Goal: Task Accomplishment & Management: Manage account settings

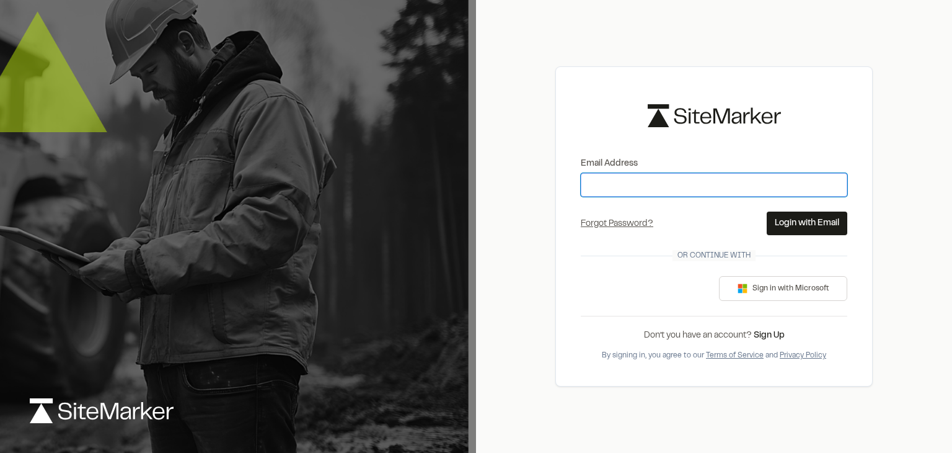
click at [614, 192] on input "Email Address" at bounding box center [714, 185] width 267 height 24
type input "**********"
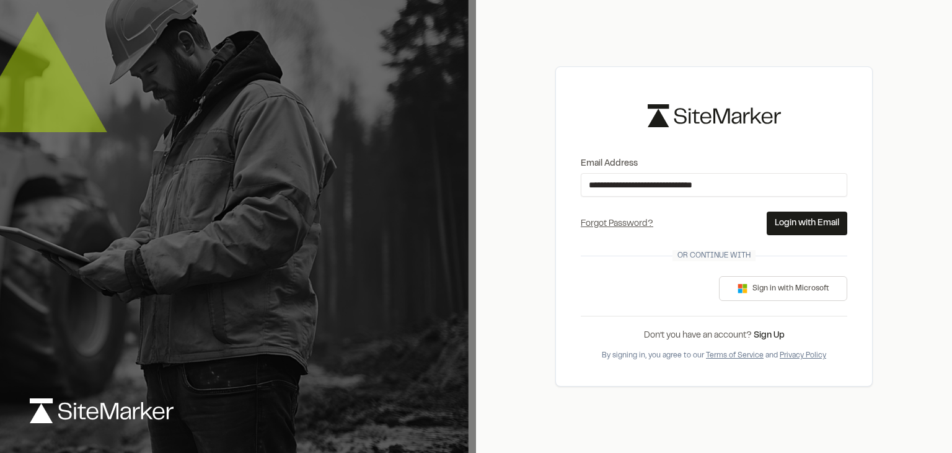
click at [801, 217] on button "Login with Email" at bounding box center [807, 223] width 81 height 24
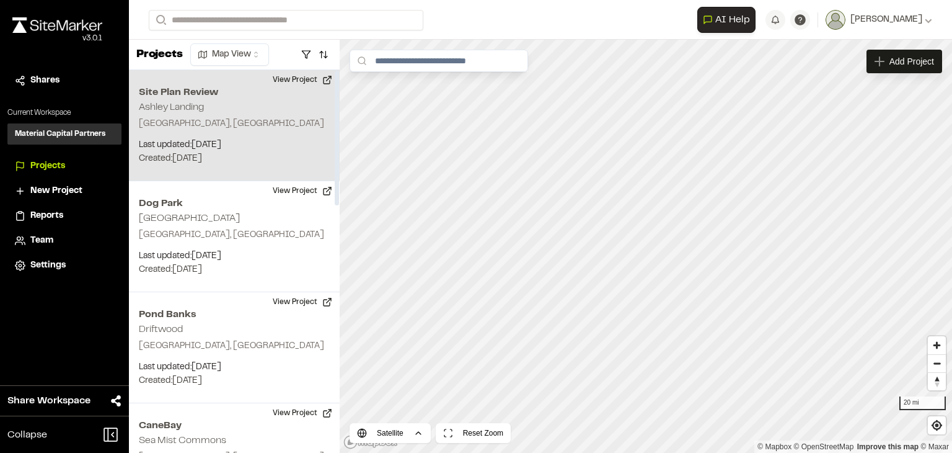
click at [216, 127] on p "[GEOGRAPHIC_DATA], [GEOGRAPHIC_DATA]" at bounding box center [234, 124] width 191 height 14
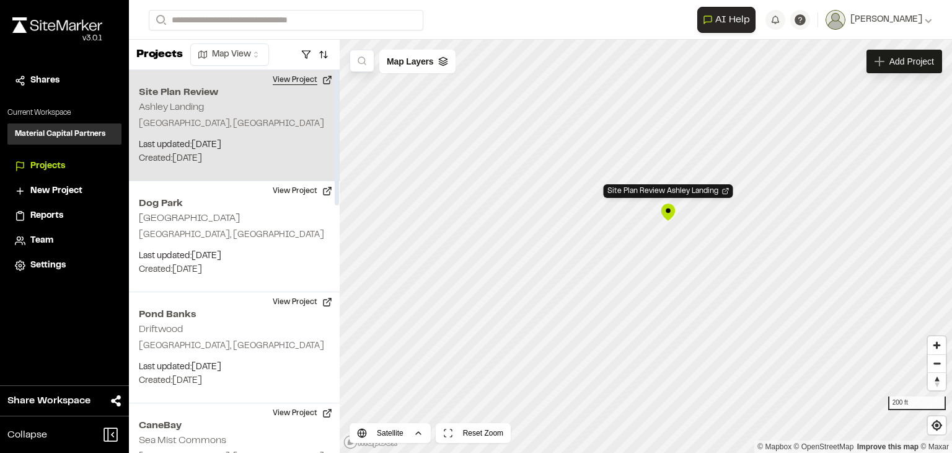
click at [291, 86] on button "View Project" at bounding box center [302, 80] width 74 height 20
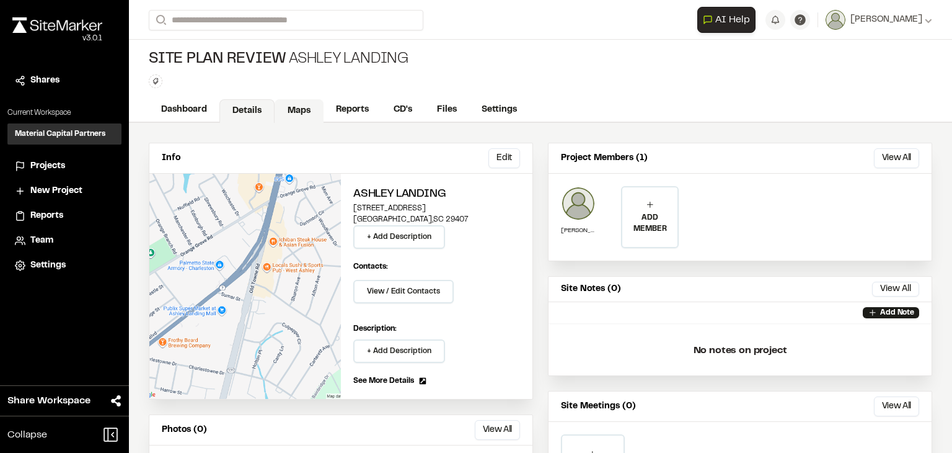
click at [317, 105] on link "Maps" at bounding box center [299, 111] width 49 height 24
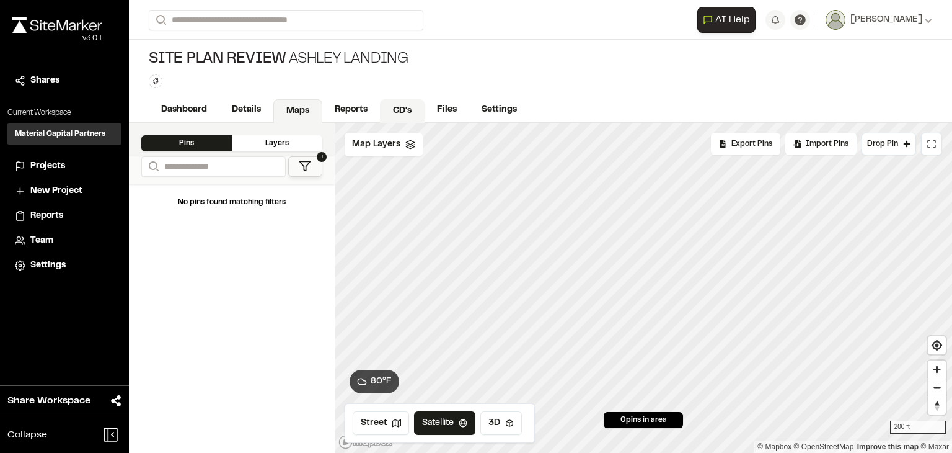
click at [409, 112] on link "CD's" at bounding box center [402, 111] width 45 height 24
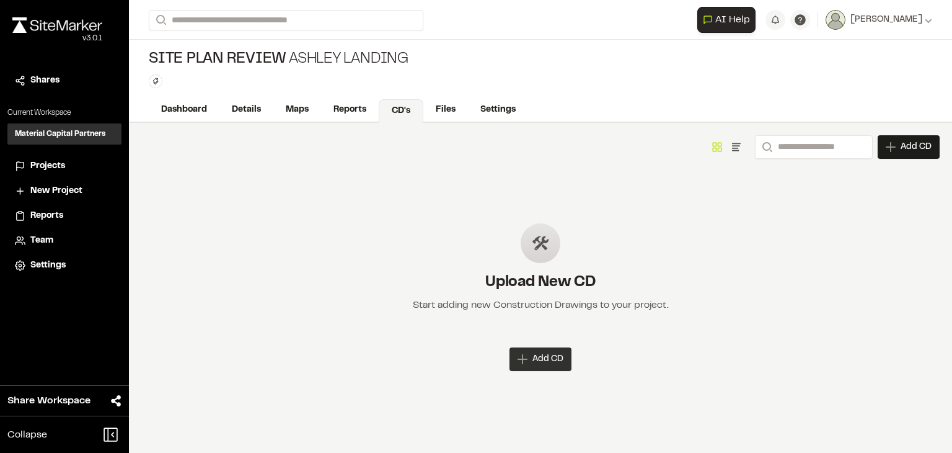
click at [541, 350] on div "Add CD" at bounding box center [541, 359] width 62 height 24
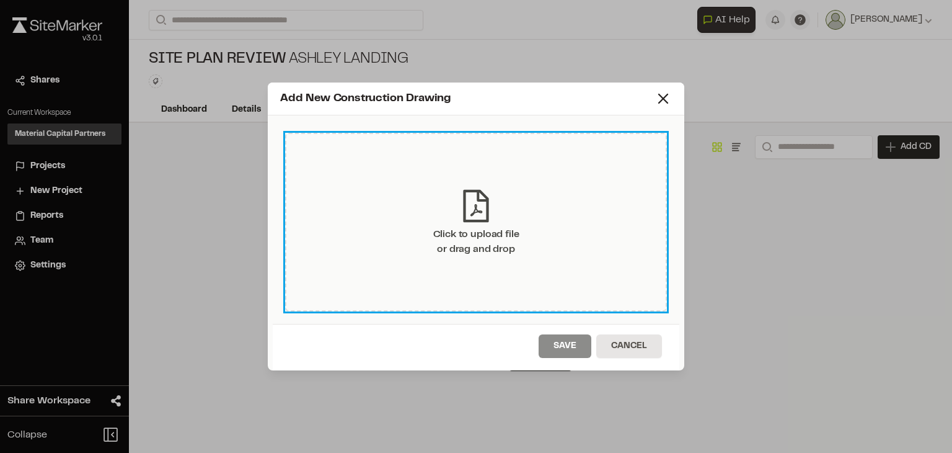
click at [488, 254] on div "Click to upload file or drag and drop" at bounding box center [476, 242] width 86 height 30
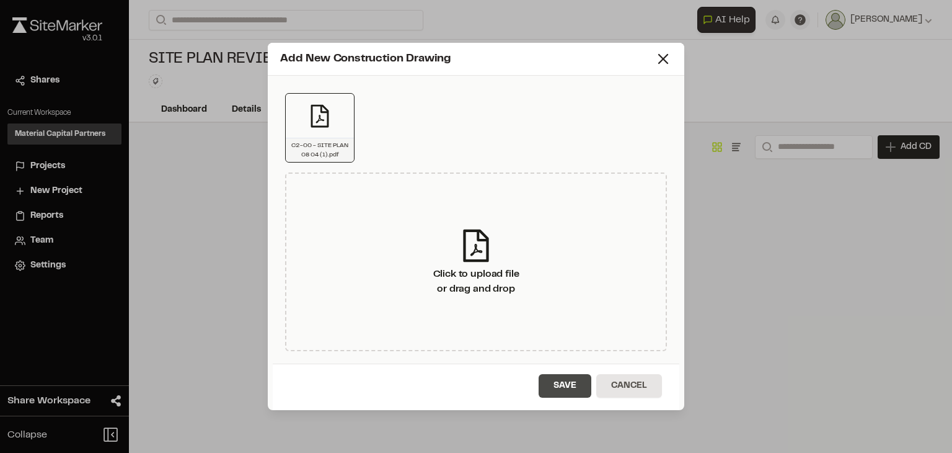
click at [571, 378] on button "Save" at bounding box center [565, 386] width 53 height 24
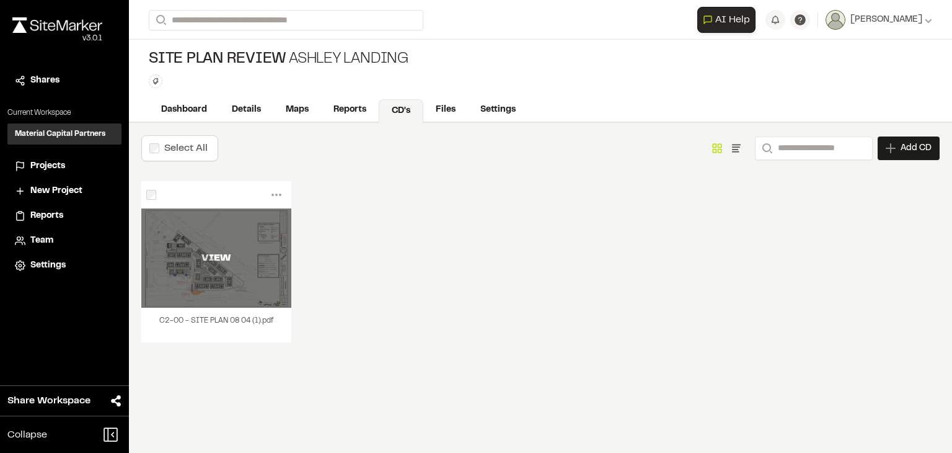
click at [214, 254] on div "VIEW" at bounding box center [216, 257] width 150 height 15
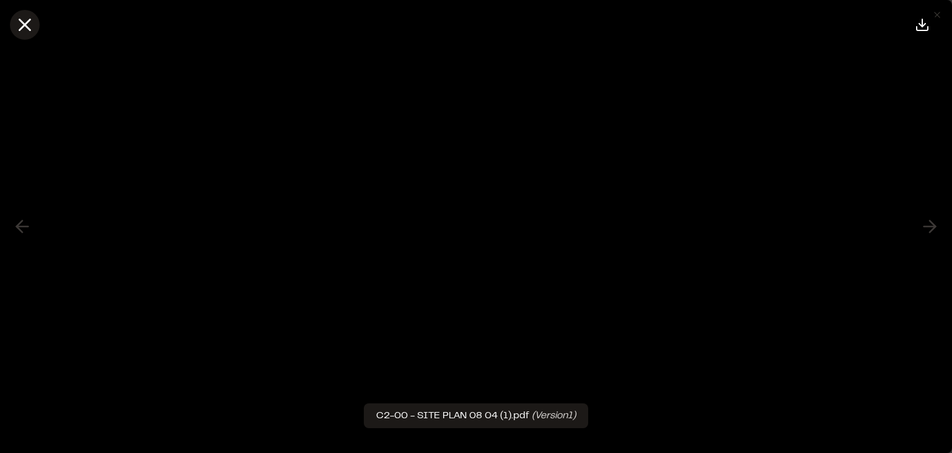
click at [24, 18] on icon at bounding box center [24, 24] width 21 height 21
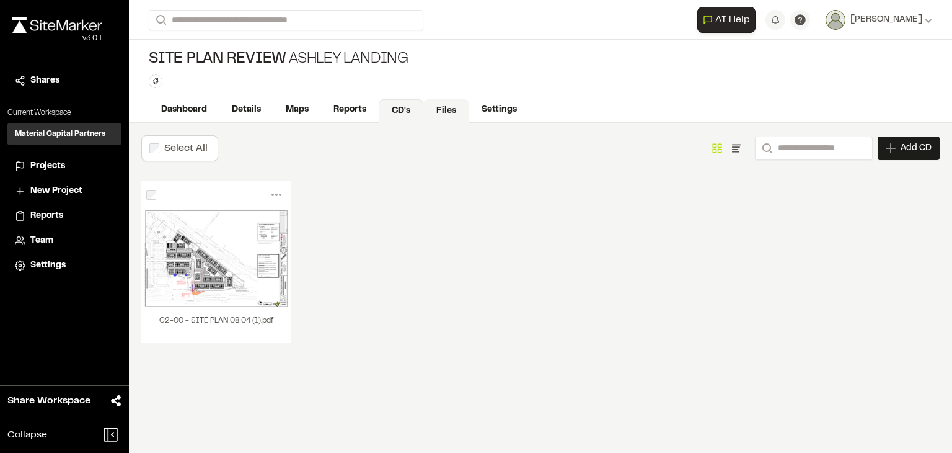
click at [437, 107] on link "Files" at bounding box center [446, 111] width 46 height 24
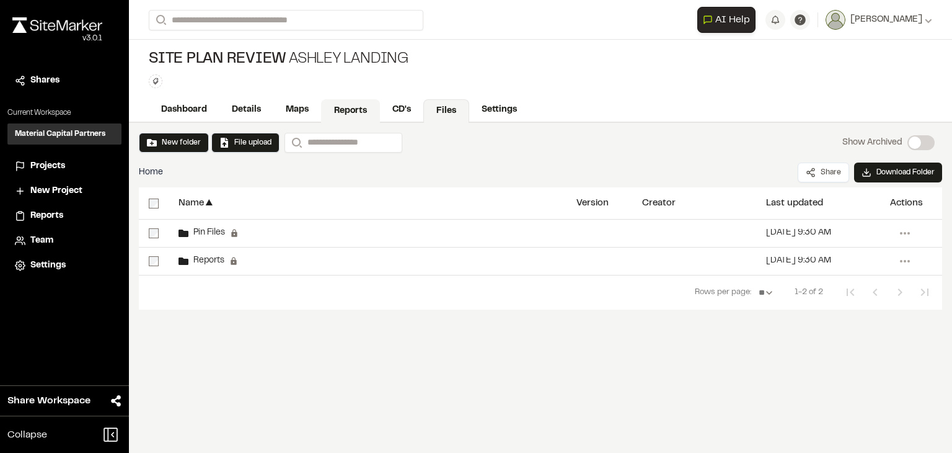
click at [358, 104] on link "Reports" at bounding box center [350, 111] width 59 height 24
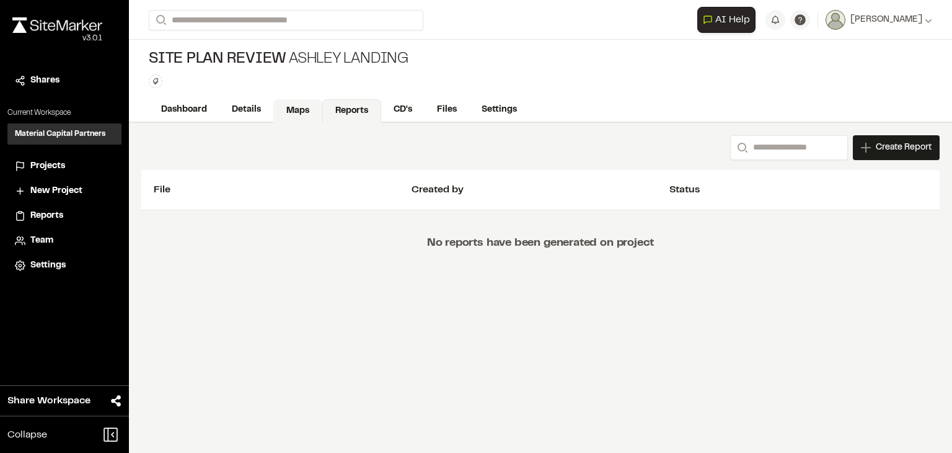
click at [288, 100] on link "Maps" at bounding box center [297, 111] width 49 height 24
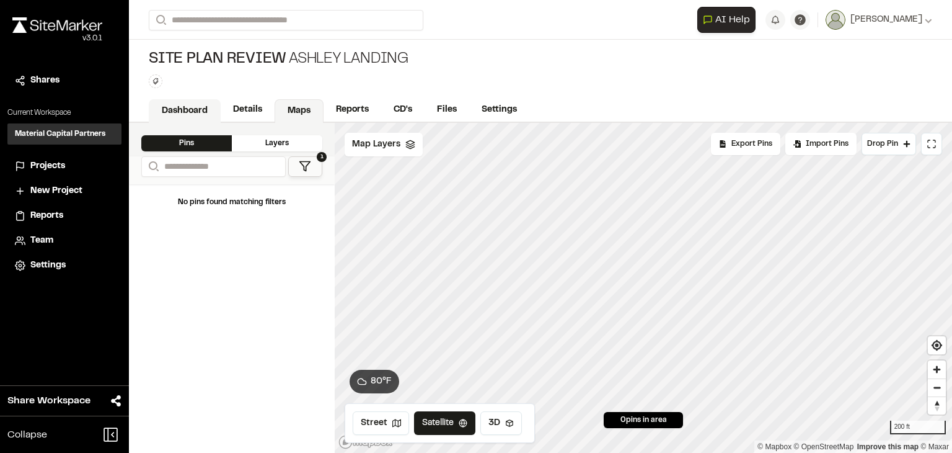
click at [197, 99] on link "Dashboard" at bounding box center [185, 111] width 72 height 24
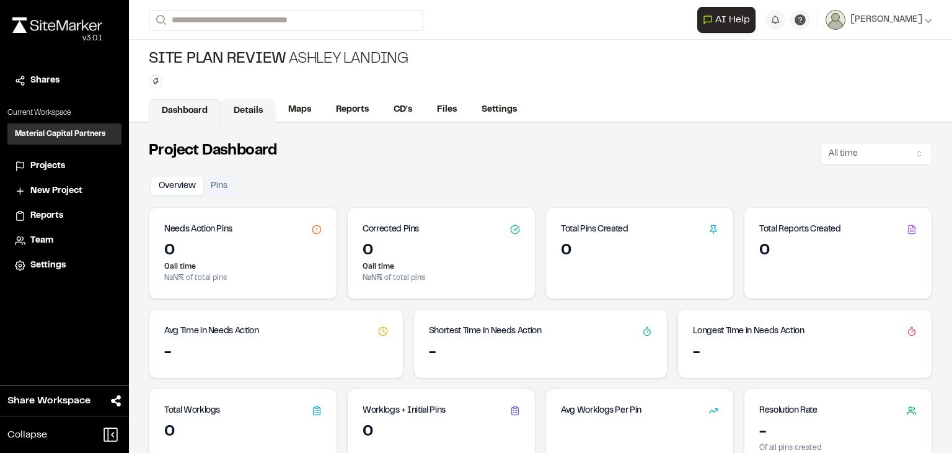
click at [238, 103] on link "Details" at bounding box center [248, 111] width 55 height 24
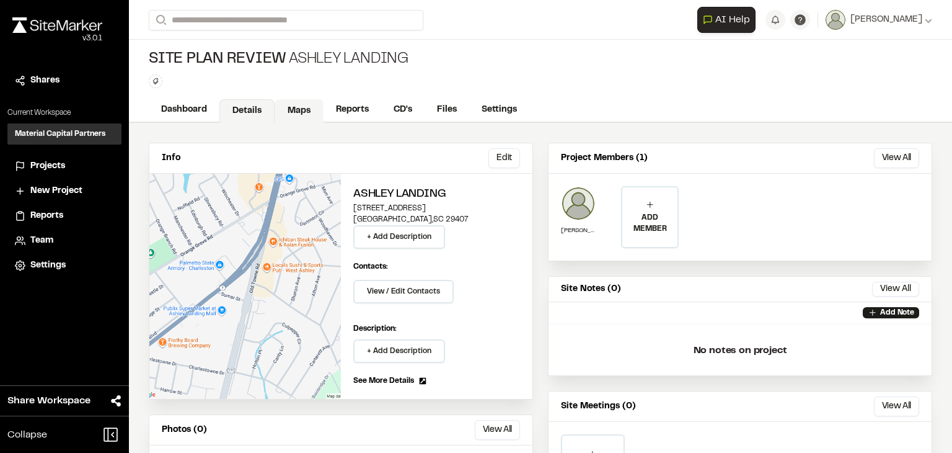
click at [295, 103] on link "Maps" at bounding box center [299, 111] width 49 height 24
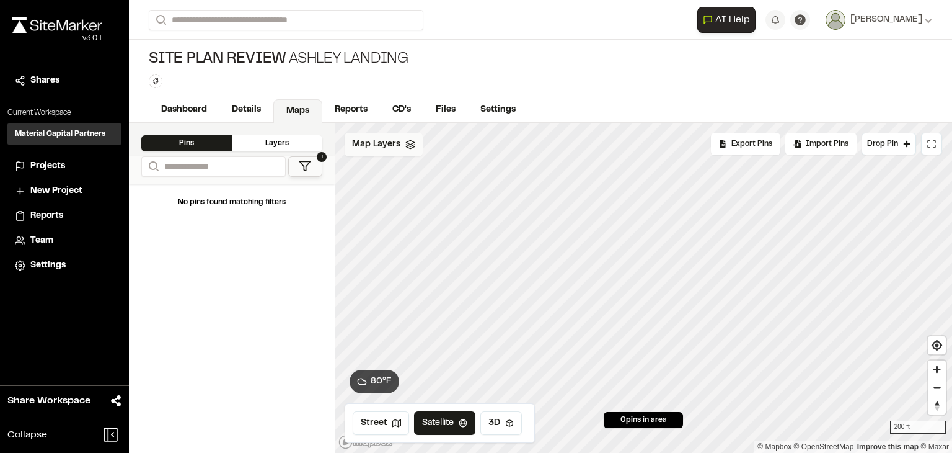
click at [374, 149] on span "Map Layers" at bounding box center [376, 145] width 48 height 14
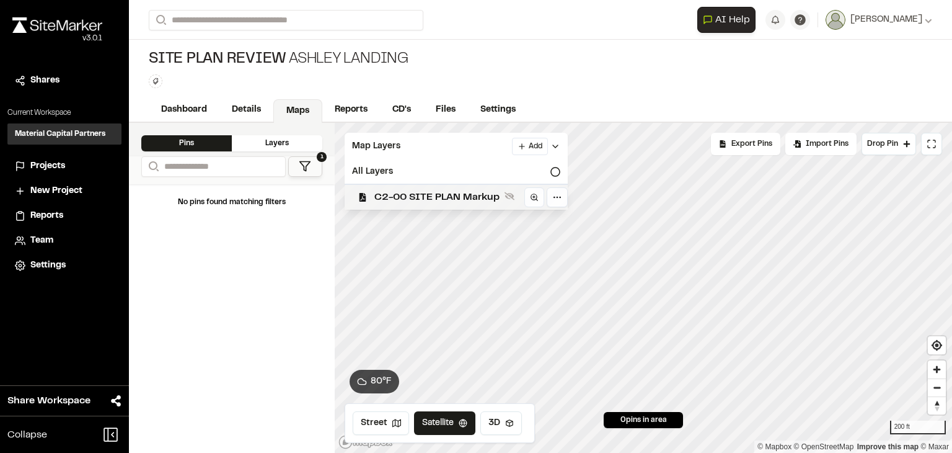
click at [433, 190] on span "C2-00 SITE PLAN Markup" at bounding box center [436, 197] width 125 height 15
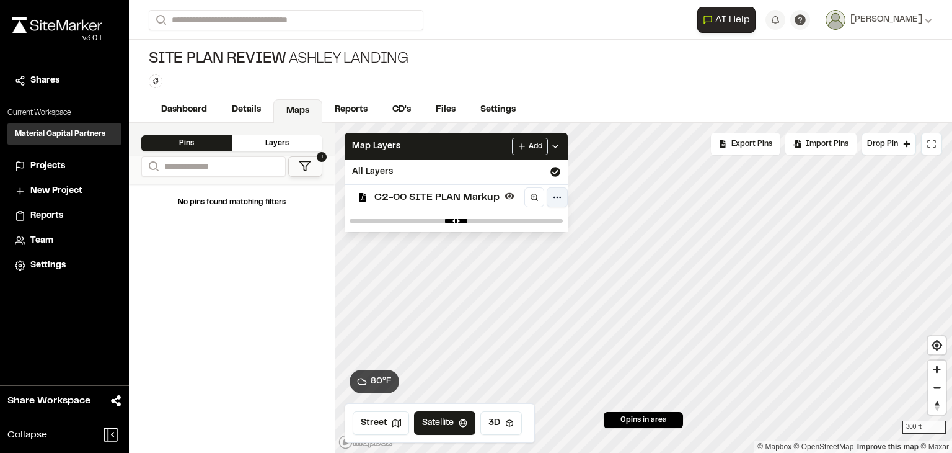
click at [563, 199] on html "**********" at bounding box center [476, 226] width 952 height 453
click at [531, 201] on html "**********" at bounding box center [476, 226] width 952 height 453
click at [518, 197] on div "C2-00 SITE PLAN Markup" at bounding box center [451, 196] width 233 height 26
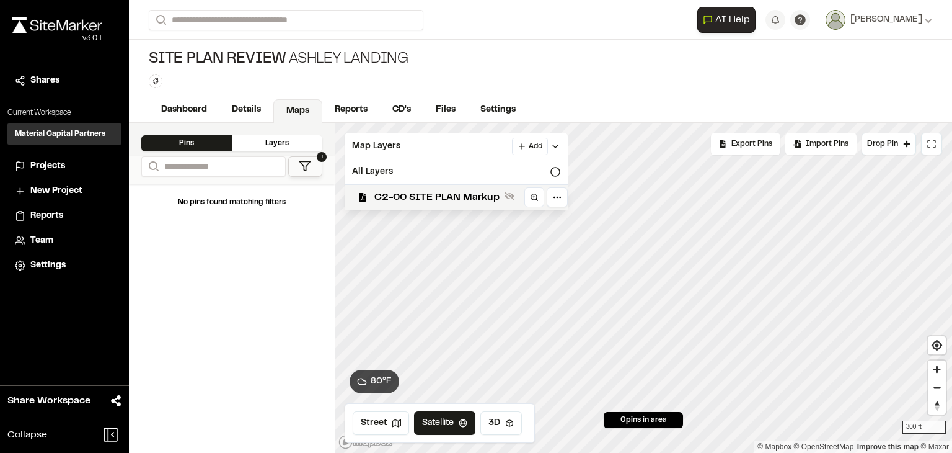
click at [518, 197] on div "C2-00 SITE PLAN Markup" at bounding box center [451, 196] width 233 height 26
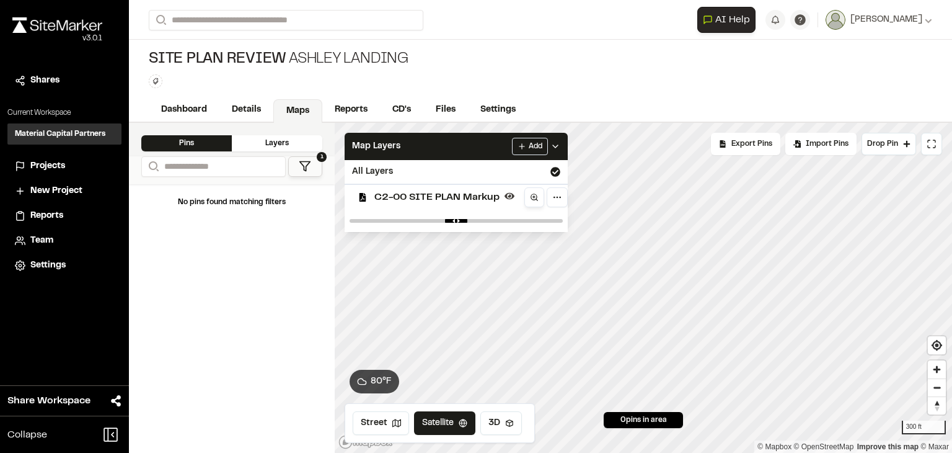
click at [531, 193] on icon at bounding box center [534, 197] width 9 height 9
click at [930, 143] on icon at bounding box center [932, 144] width 10 height 10
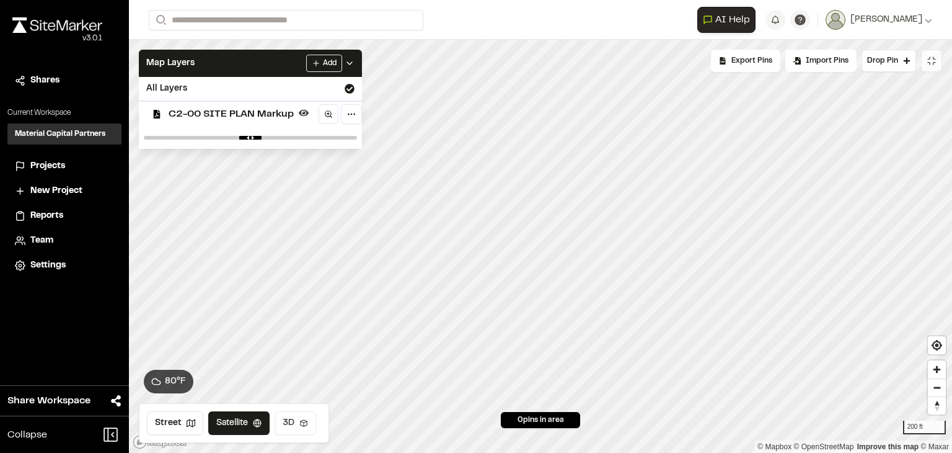
click at [299, 431] on button "3D" at bounding box center [296, 423] width 42 height 24
click at [249, 419] on button "Satellite" at bounding box center [240, 423] width 64 height 24
click at [177, 421] on button "Street" at bounding box center [175, 423] width 56 height 24
click at [223, 421] on button "Satellite" at bounding box center [238, 423] width 64 height 24
click at [305, 115] on icon at bounding box center [304, 113] width 10 height 10
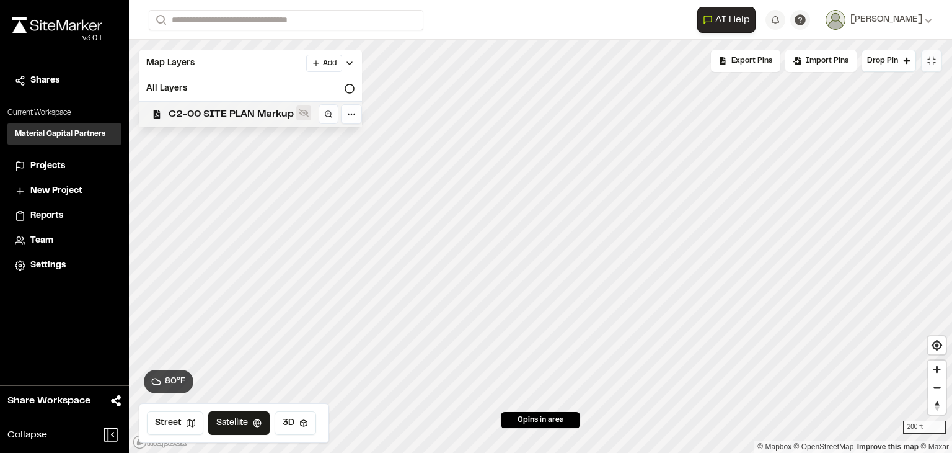
click at [305, 115] on icon at bounding box center [304, 113] width 10 height 10
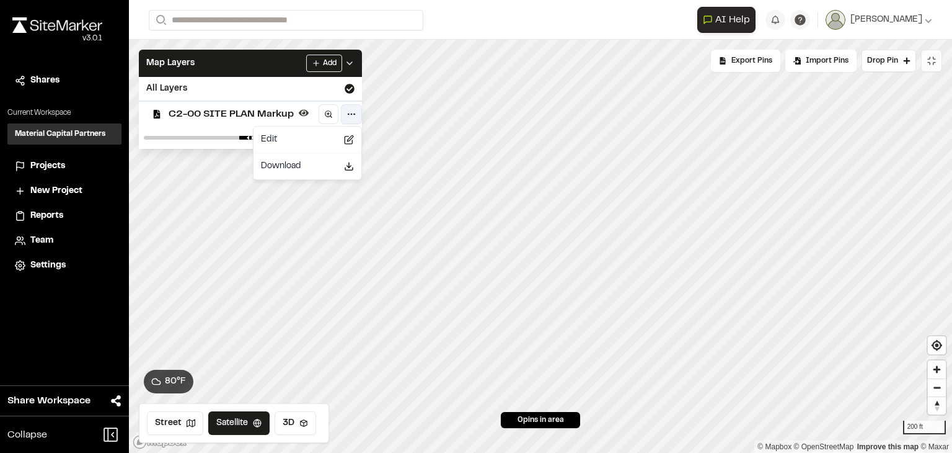
click at [355, 118] on html "**********" at bounding box center [476, 226] width 952 height 453
click at [253, 100] on html "**********" at bounding box center [476, 226] width 952 height 453
click at [201, 115] on span "C2-00 SITE PLAN Markup" at bounding box center [231, 114] width 125 height 15
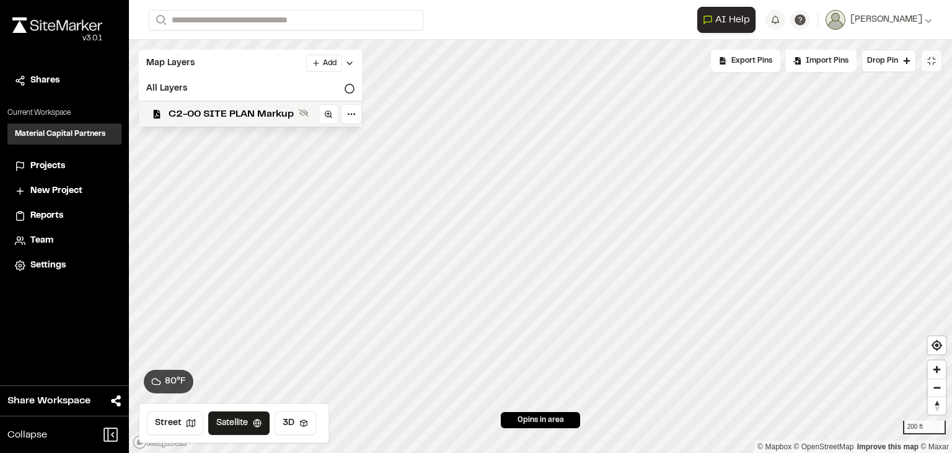
click at [201, 115] on span "C2-00 SITE PLAN Markup" at bounding box center [231, 114] width 125 height 15
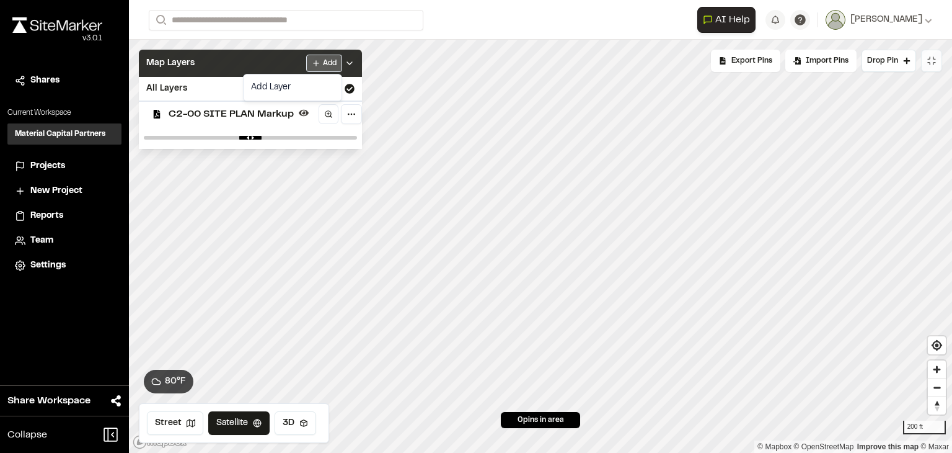
click at [330, 66] on html "**********" at bounding box center [476, 226] width 952 height 453
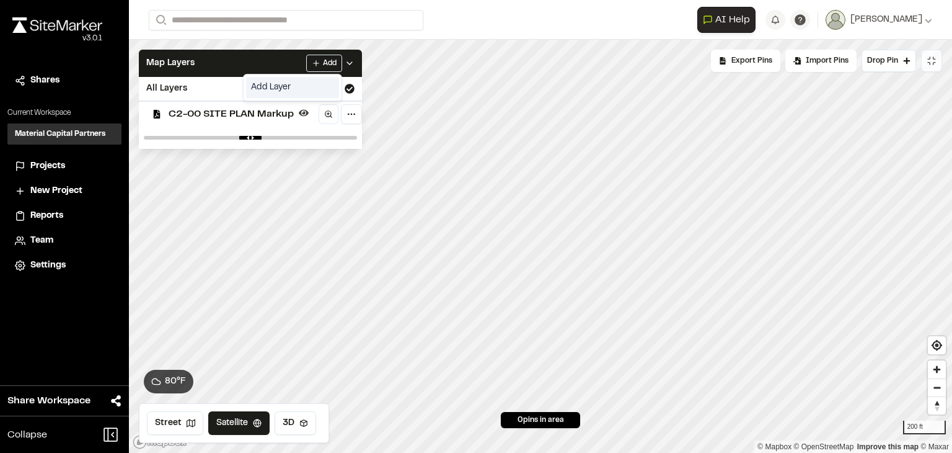
click at [303, 85] on link "Add Layer" at bounding box center [292, 87] width 93 height 21
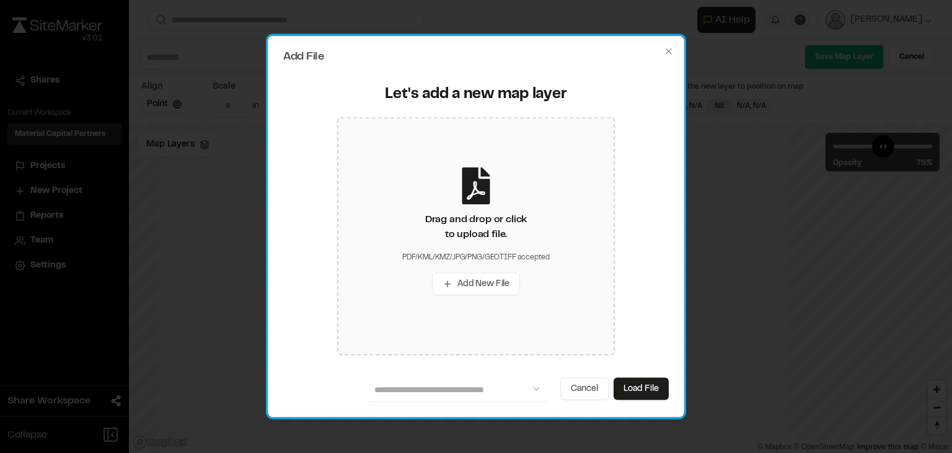
click at [675, 58] on div "**********" at bounding box center [476, 226] width 417 height 381
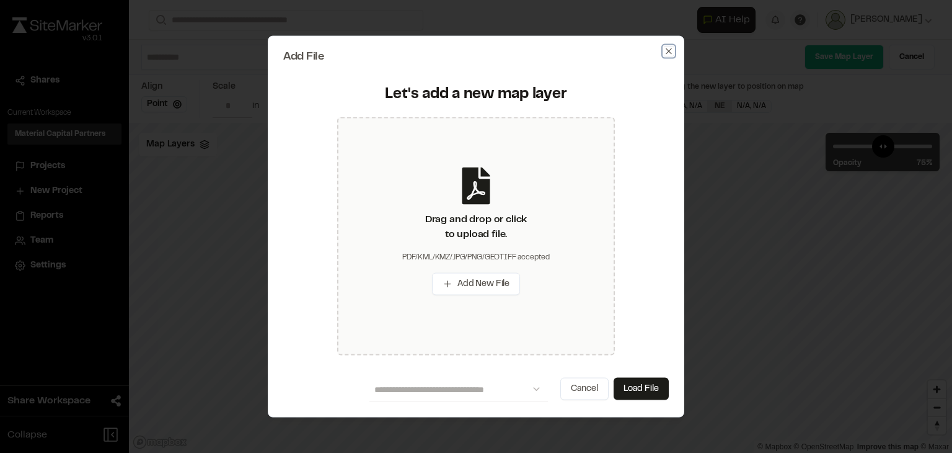
click at [672, 53] on icon "button" at bounding box center [669, 51] width 10 height 10
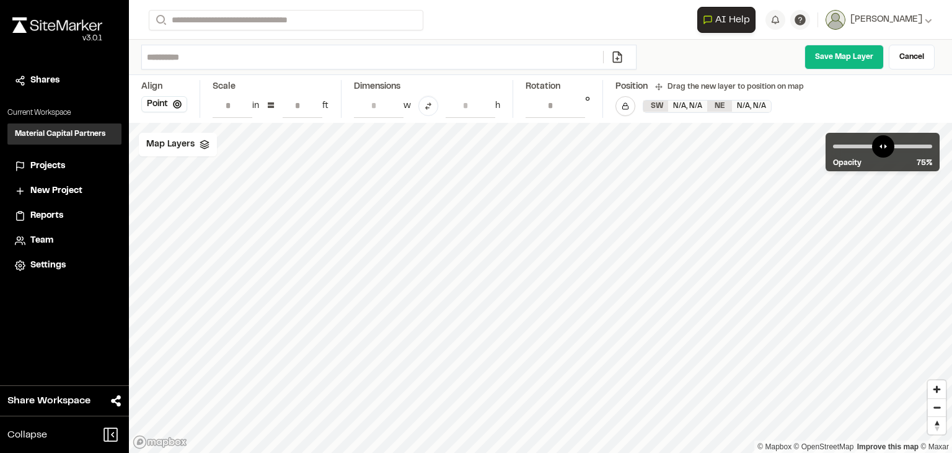
click at [56, 33] on div "v 3.0.1" at bounding box center [57, 38] width 90 height 11
click at [58, 173] on li "Projects" at bounding box center [64, 166] width 114 height 24
click at [52, 166] on span "Projects" at bounding box center [47, 166] width 35 height 14
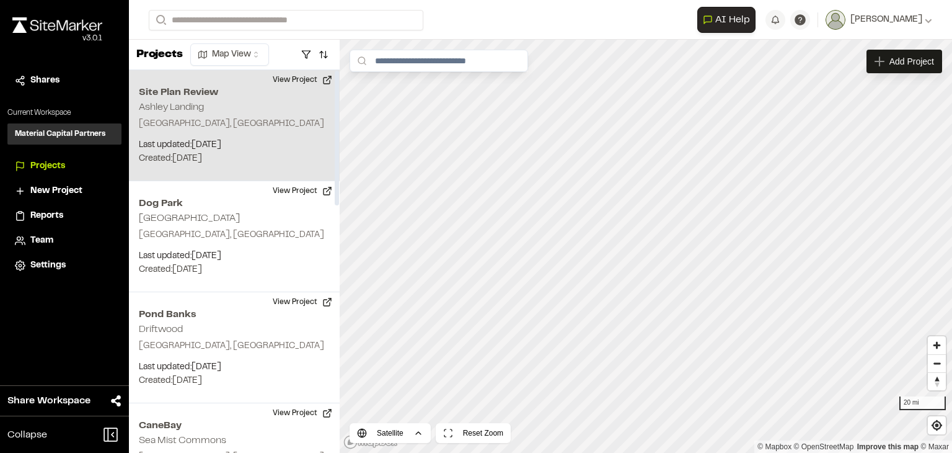
click at [289, 110] on div "Site Plan Review Ashley Landing [GEOGRAPHIC_DATA], [GEOGRAPHIC_DATA] Last updat…" at bounding box center [234, 125] width 211 height 111
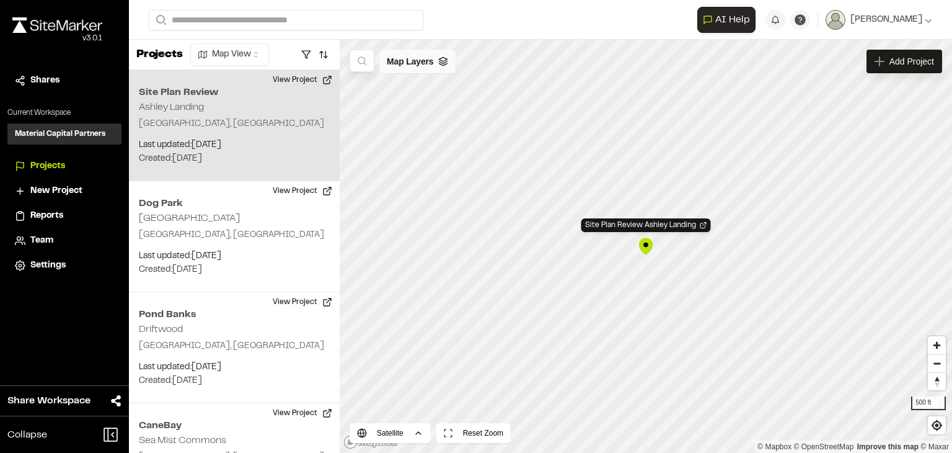
click at [423, 66] on span "Map Layers" at bounding box center [410, 62] width 46 height 14
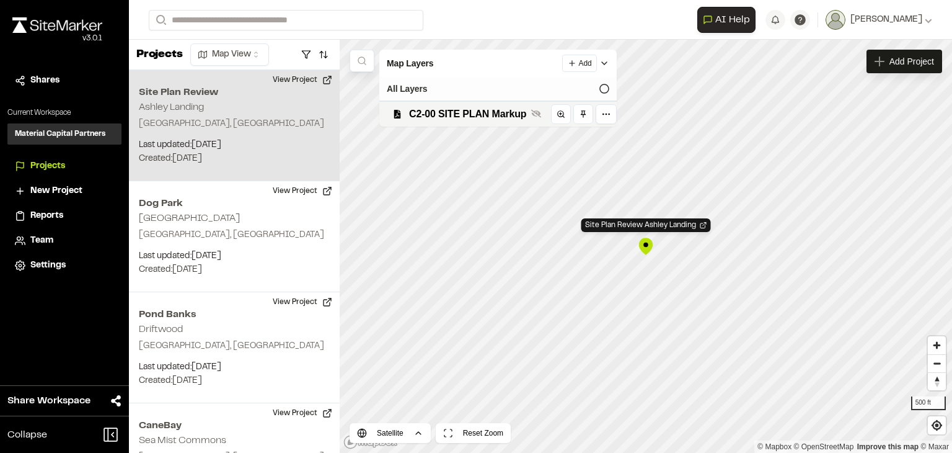
click at [430, 85] on div "All Layers" at bounding box center [497, 89] width 237 height 24
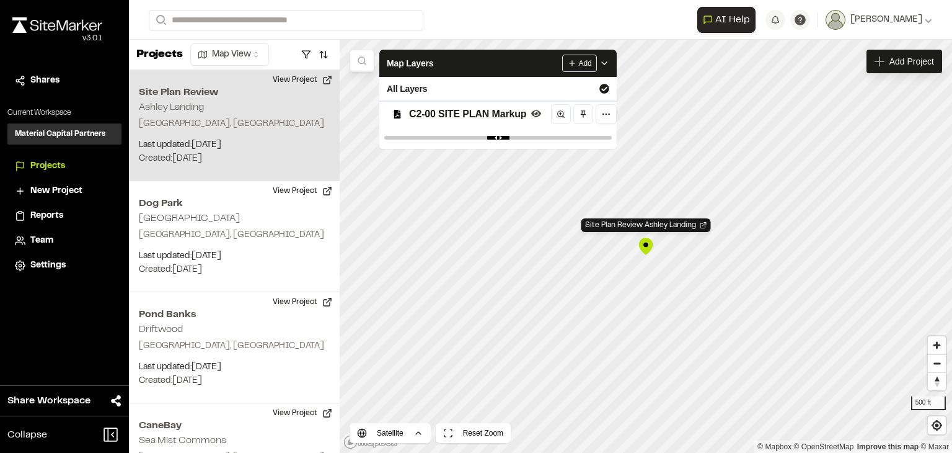
click at [438, 113] on span "C2-00 SITE PLAN Markup" at bounding box center [467, 114] width 117 height 15
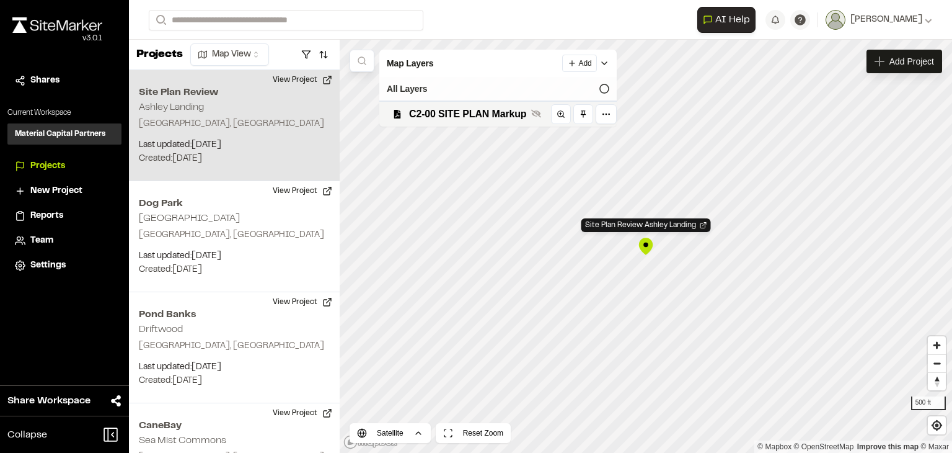
click at [446, 88] on div "All Layers" at bounding box center [497, 89] width 237 height 24
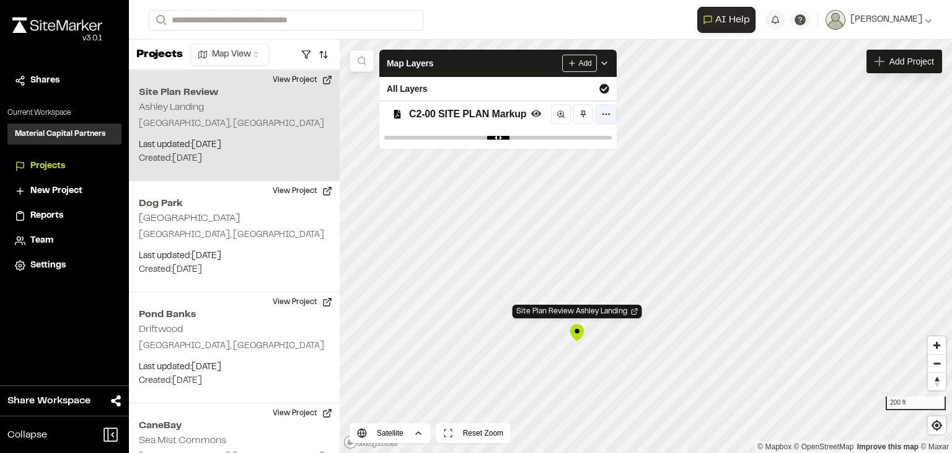
click at [599, 110] on html "**********" at bounding box center [476, 226] width 952 height 453
click at [580, 139] on div "Edit" at bounding box center [561, 139] width 103 height 21
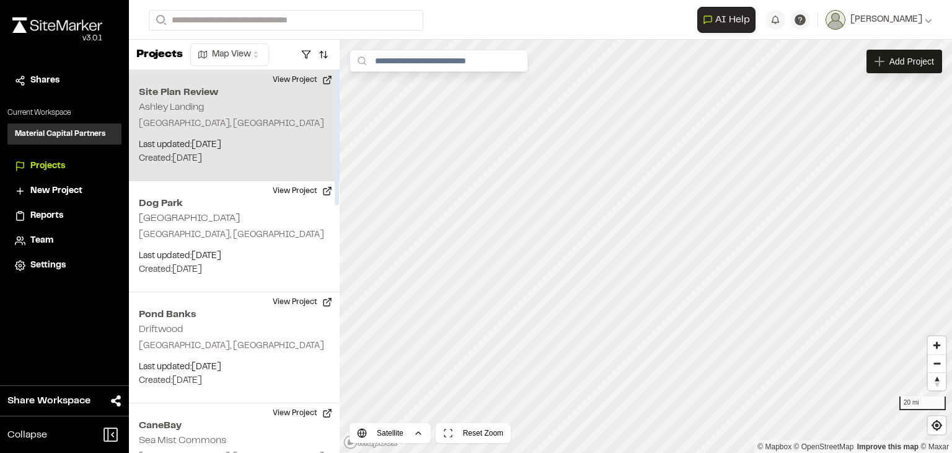
click at [247, 117] on p "[GEOGRAPHIC_DATA], [GEOGRAPHIC_DATA]" at bounding box center [234, 124] width 191 height 14
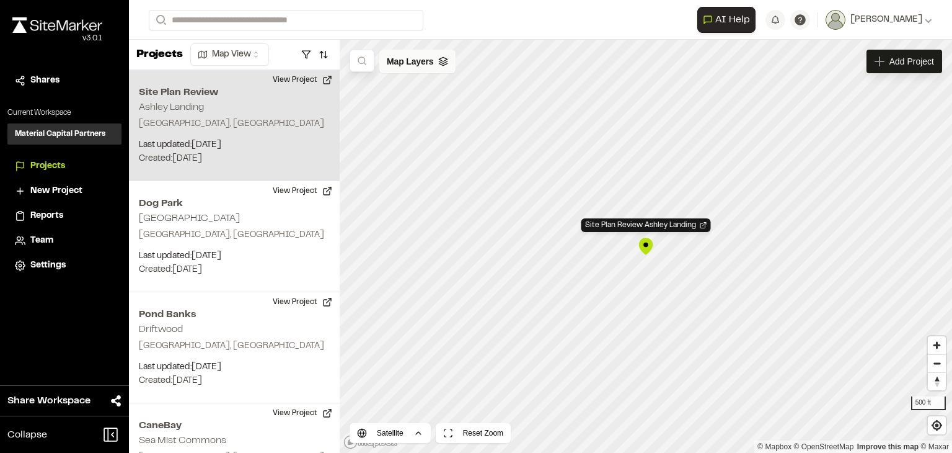
click at [402, 64] on span "Map Layers" at bounding box center [410, 62] width 46 height 14
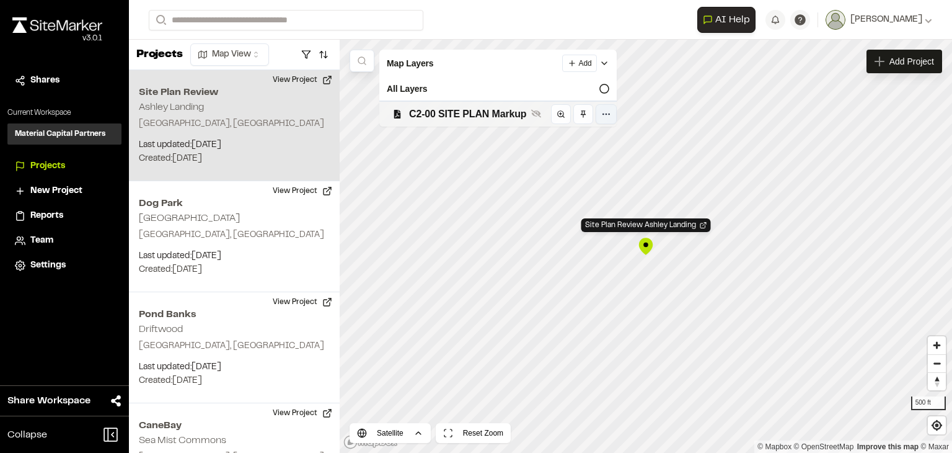
click at [608, 110] on html "**********" at bounding box center [476, 226] width 952 height 453
click at [568, 136] on div "Edit" at bounding box center [561, 139] width 103 height 21
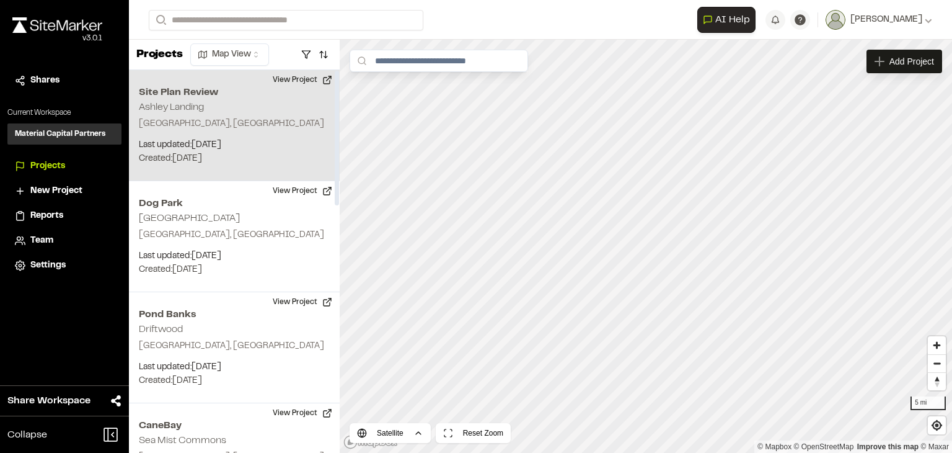
click at [226, 113] on div "Site Plan Review Ashley Landing [GEOGRAPHIC_DATA], [GEOGRAPHIC_DATA] Last updat…" at bounding box center [234, 125] width 211 height 111
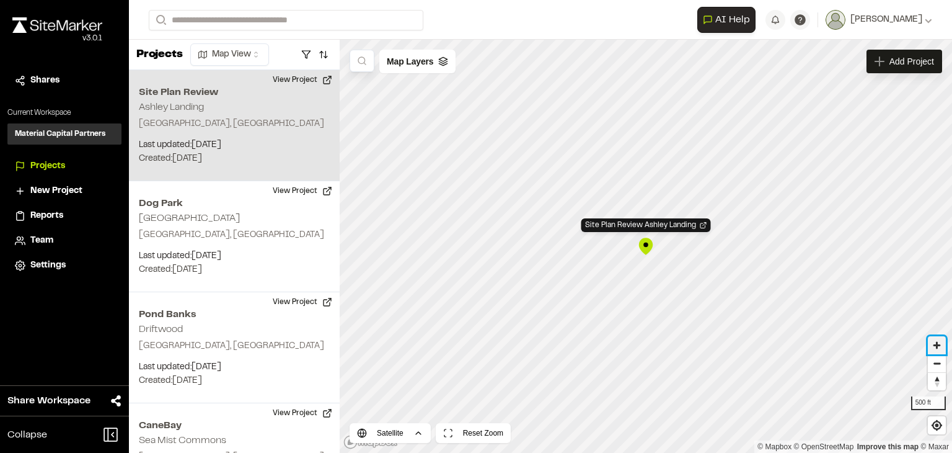
click at [937, 349] on span "Zoom in" at bounding box center [937, 345] width 18 height 18
click at [409, 63] on span "Map Layers" at bounding box center [410, 62] width 46 height 14
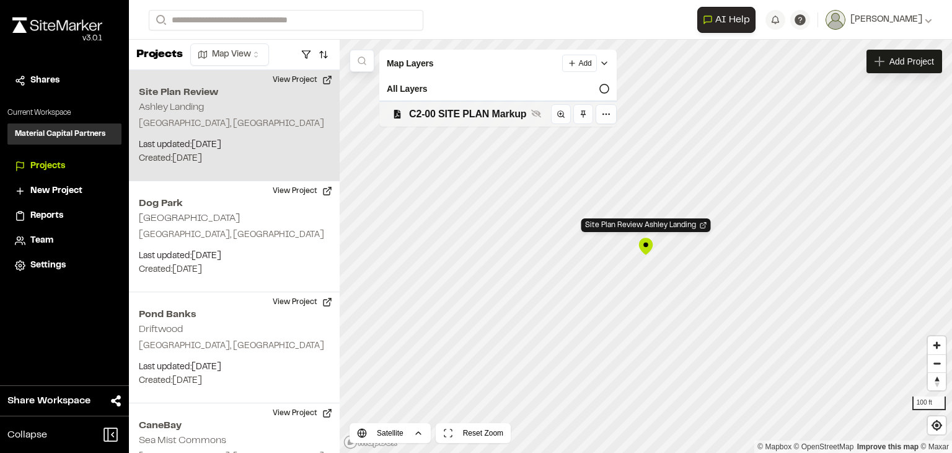
click at [439, 112] on span "C2-00 SITE PLAN Markup" at bounding box center [467, 114] width 117 height 15
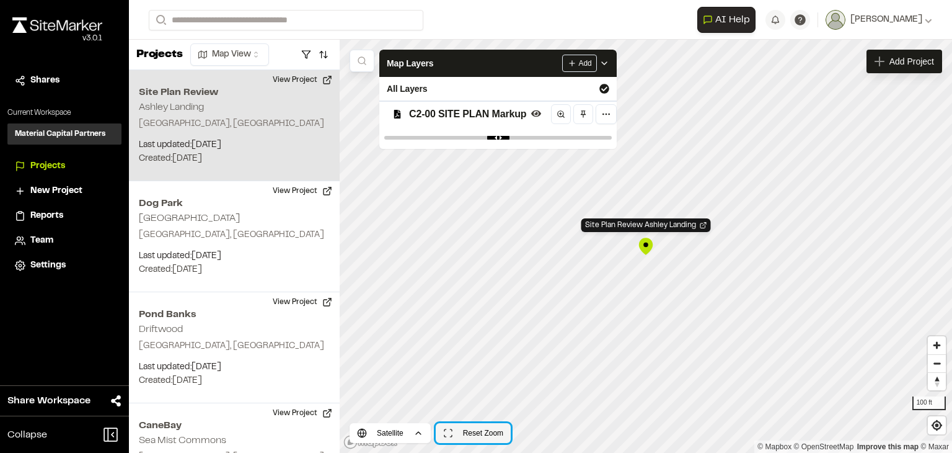
click at [448, 433] on button "Reset Zoom" at bounding box center [473, 433] width 75 height 20
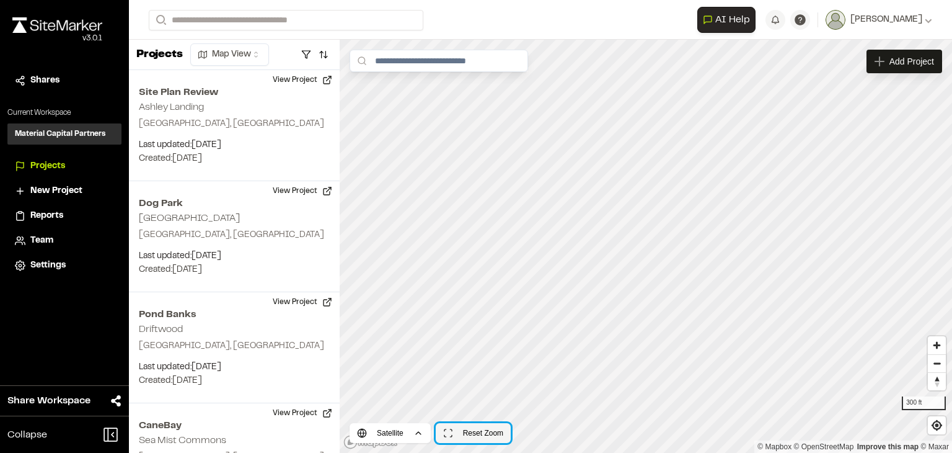
click at [448, 433] on button "Reset Zoom" at bounding box center [473, 433] width 75 height 20
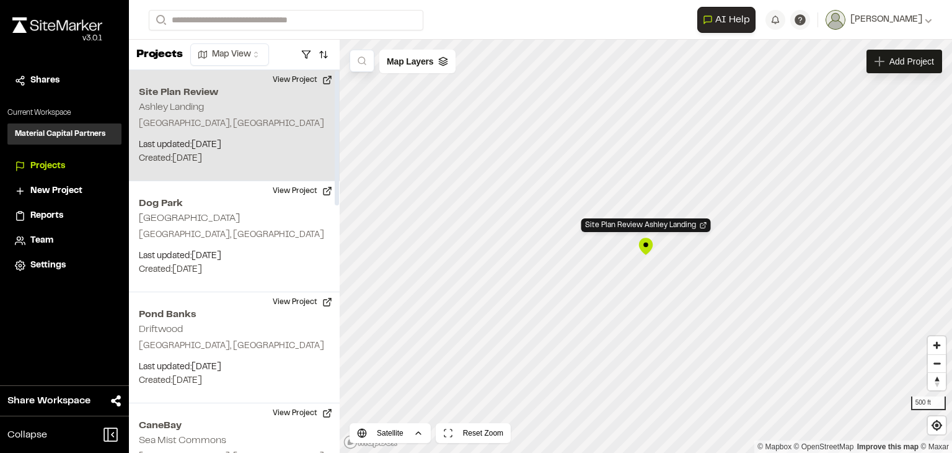
click at [307, 112] on div "Site Plan Review Ashley Landing [GEOGRAPHIC_DATA], [GEOGRAPHIC_DATA] Last updat…" at bounding box center [234, 125] width 211 height 111
click at [307, 77] on button "View Project" at bounding box center [302, 80] width 74 height 20
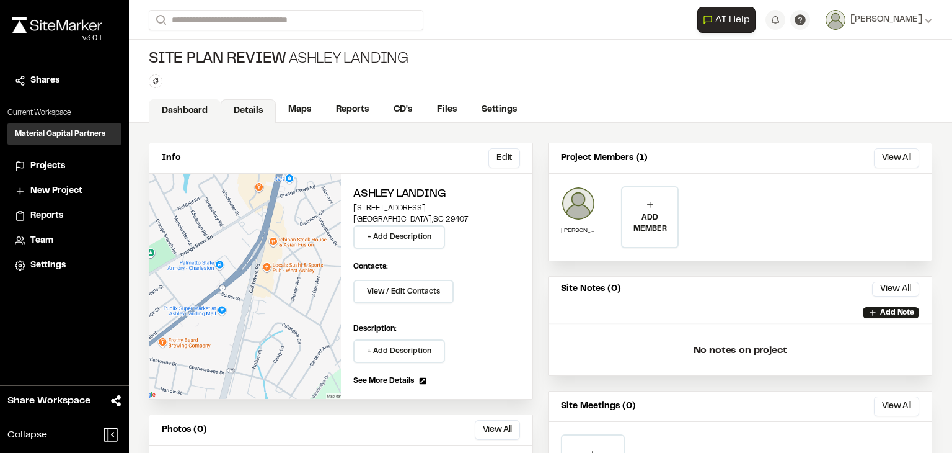
click at [188, 113] on link "Dashboard" at bounding box center [185, 111] width 72 height 24
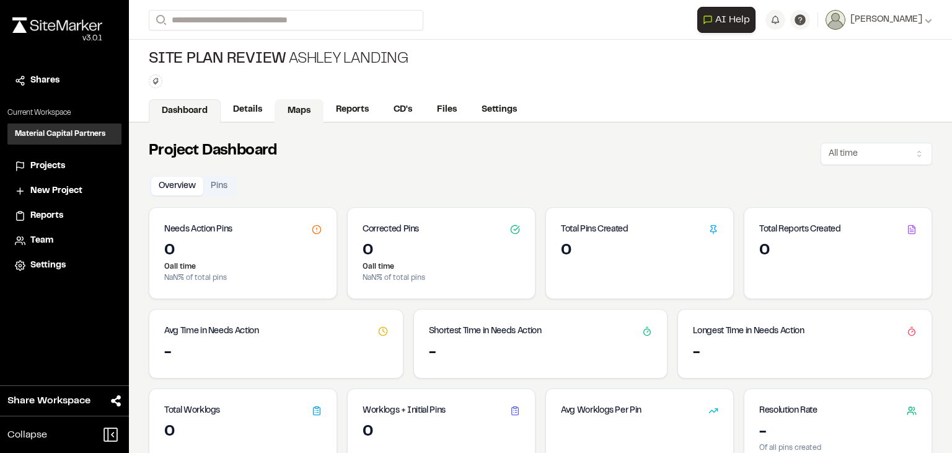
click at [278, 102] on link "Maps" at bounding box center [299, 111] width 49 height 24
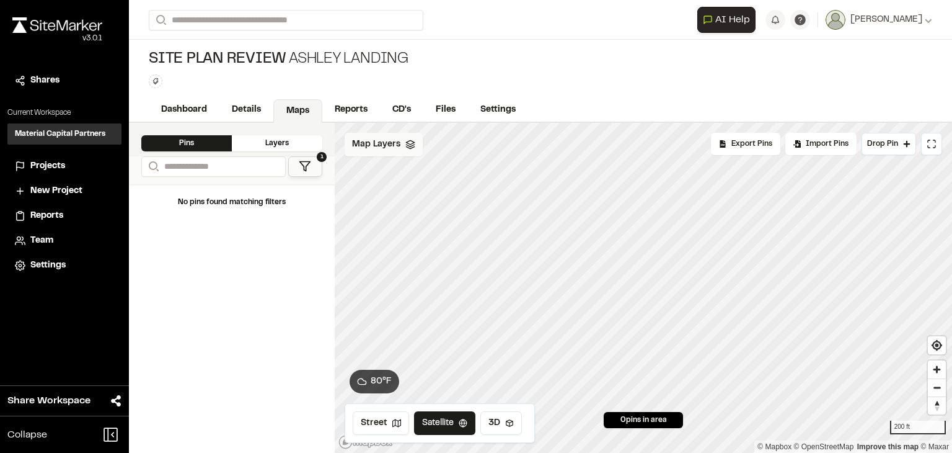
click at [379, 147] on span "Map Layers" at bounding box center [376, 145] width 48 height 14
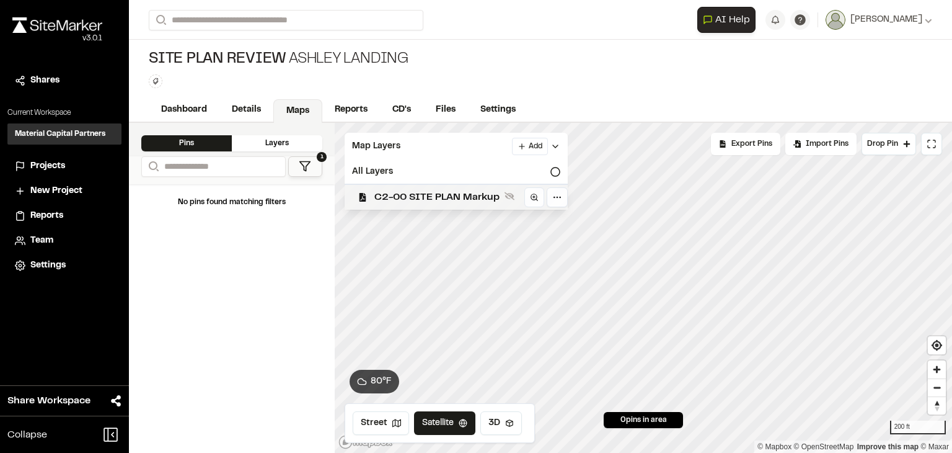
click at [418, 192] on span "C2-00 SITE PLAN Markup" at bounding box center [436, 197] width 125 height 15
